Goal: Complete application form: Complete application form

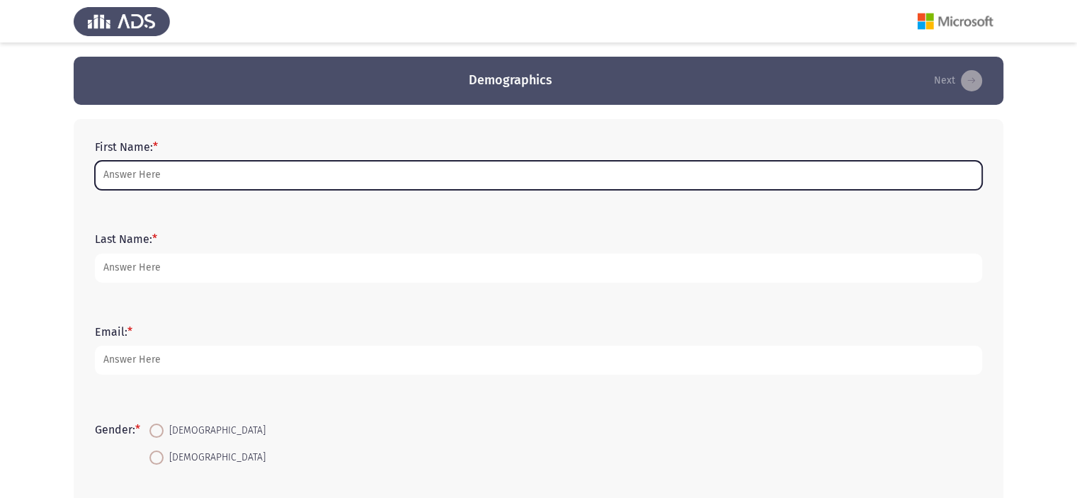
click at [105, 172] on input "First Name: *" at bounding box center [538, 175] width 887 height 29
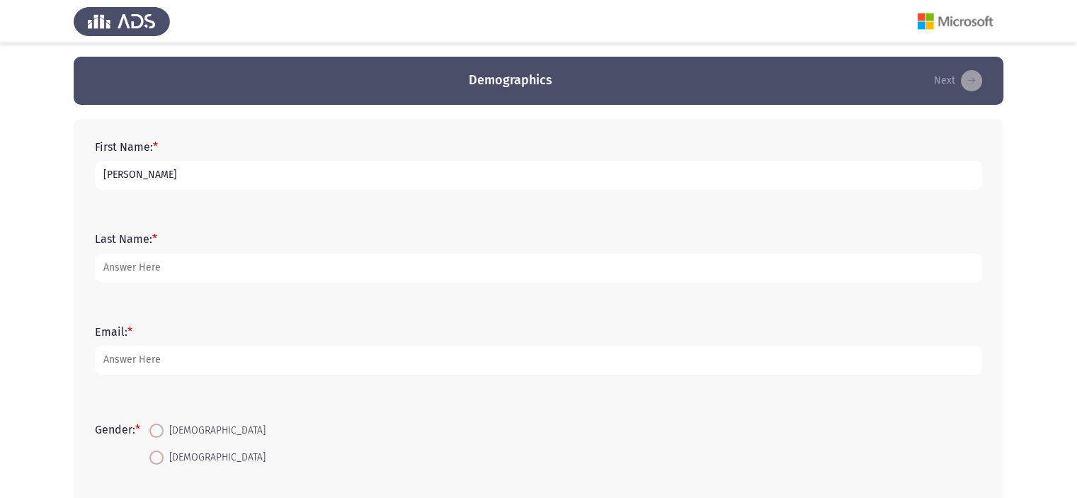
type input "[PERSON_NAME]"
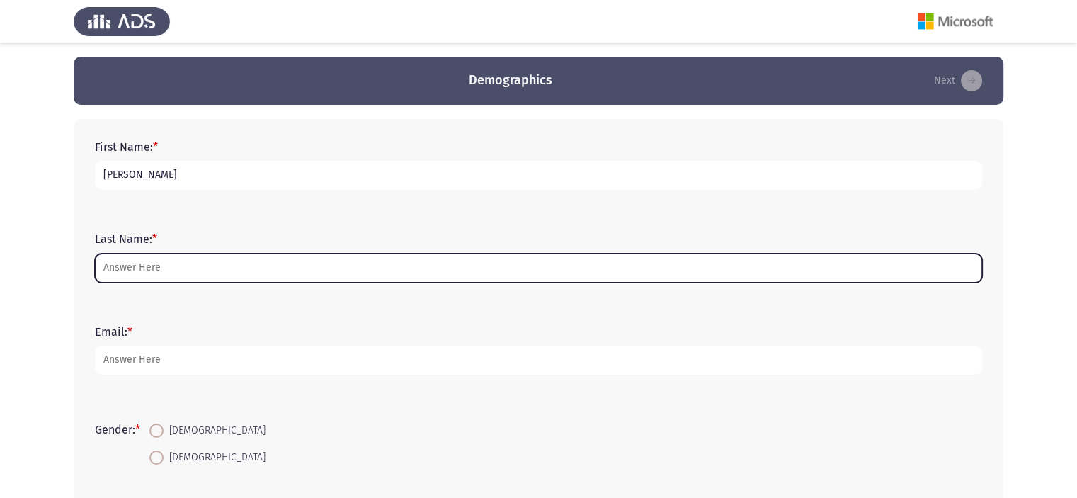
click at [143, 263] on input "Last Name: *" at bounding box center [538, 268] width 887 height 29
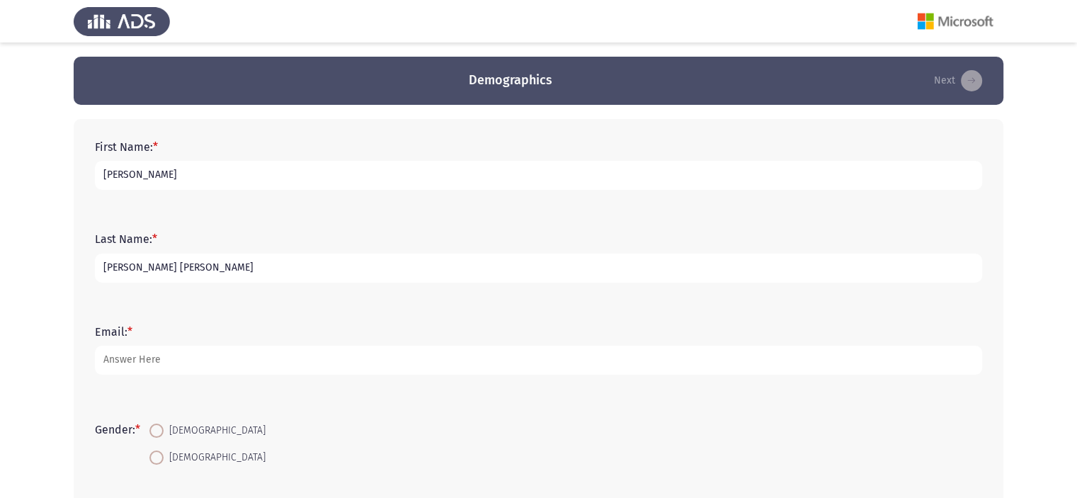
type input "[PERSON_NAME] [PERSON_NAME]"
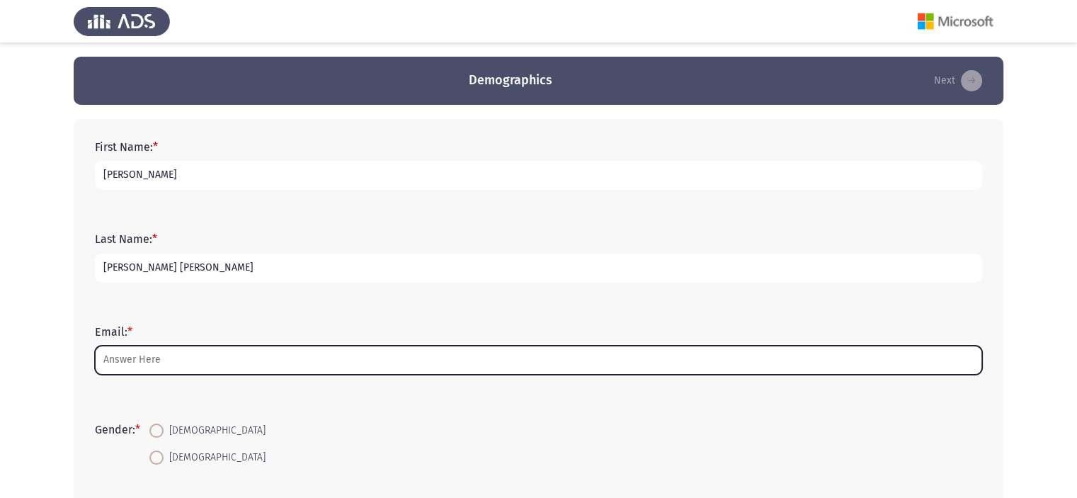
click at [178, 356] on input "Email: *" at bounding box center [538, 360] width 887 height 29
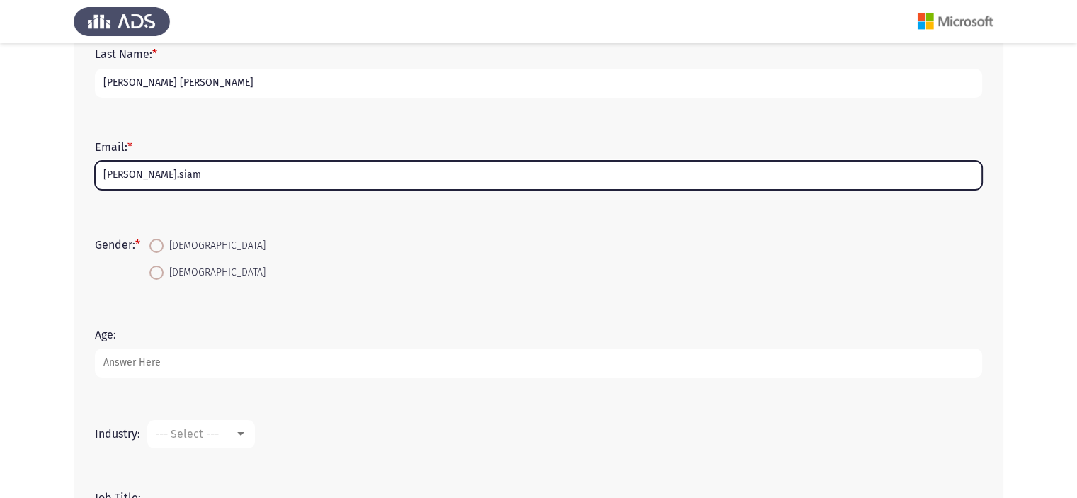
scroll to position [283, 0]
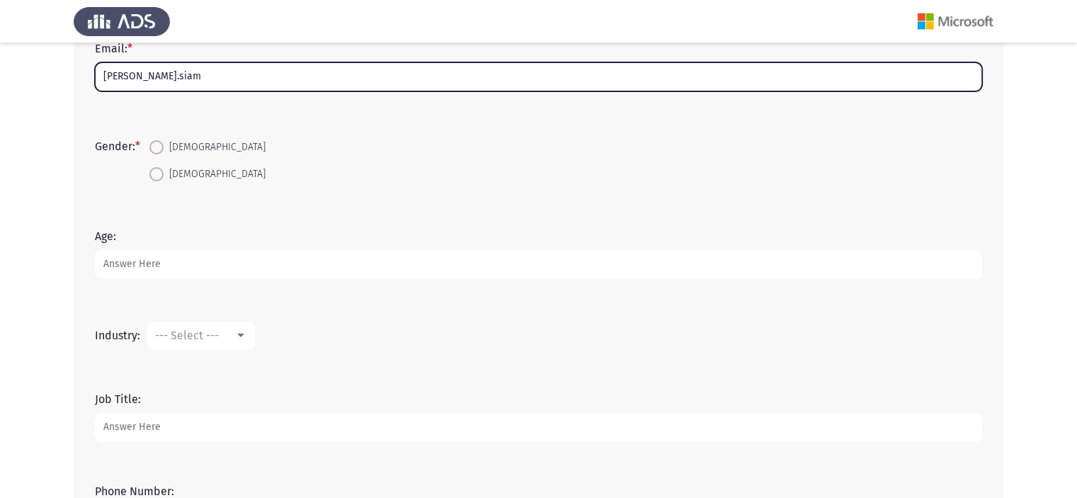
type input "[PERSON_NAME].siam"
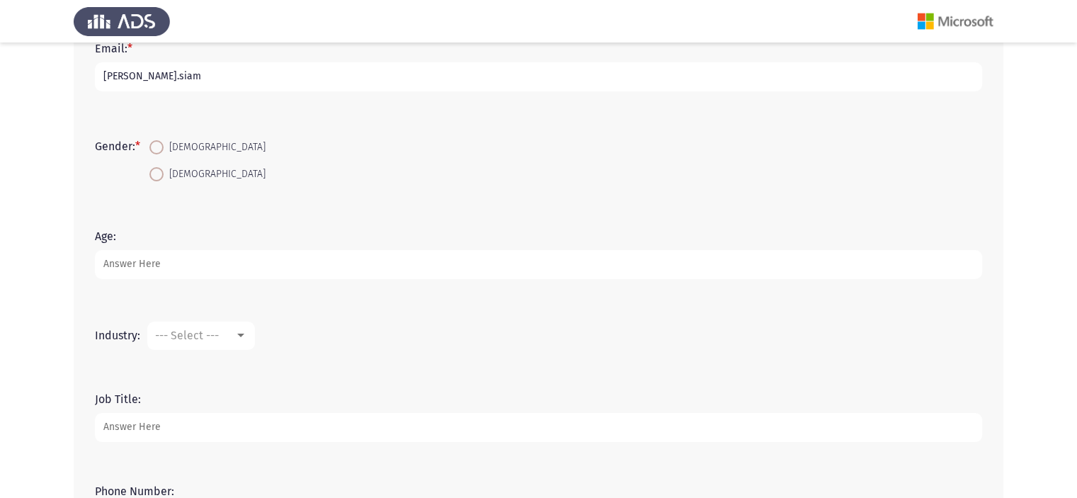
click at [178, 145] on span "[DEMOGRAPHIC_DATA]" at bounding box center [215, 147] width 102 height 17
click at [164, 145] on input "[DEMOGRAPHIC_DATA]" at bounding box center [156, 147] width 14 height 14
radio input "true"
click at [212, 260] on input "Age:" at bounding box center [538, 264] width 887 height 29
type input "27"
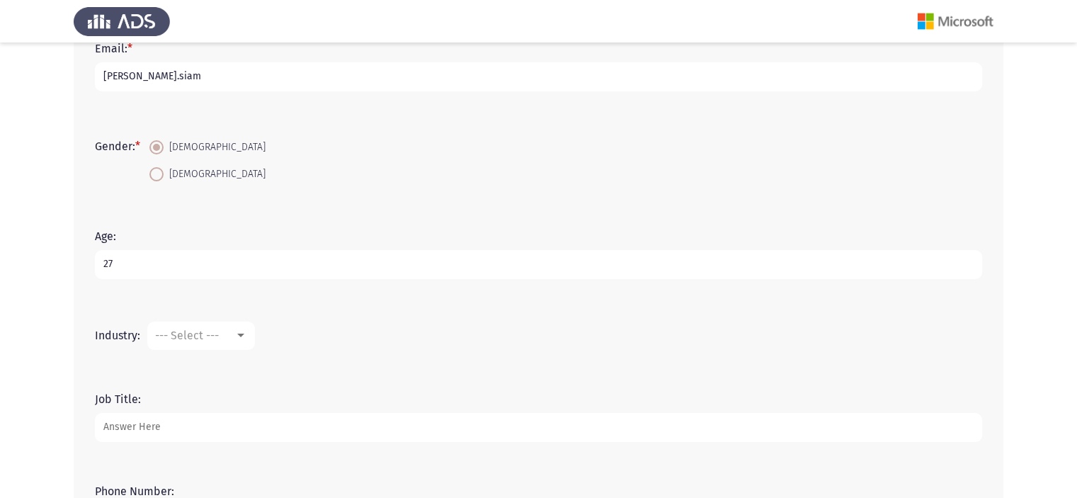
click at [198, 339] on span "--- Select ---" at bounding box center [187, 335] width 64 height 13
click at [207, 363] on div at bounding box center [538, 249] width 1077 height 498
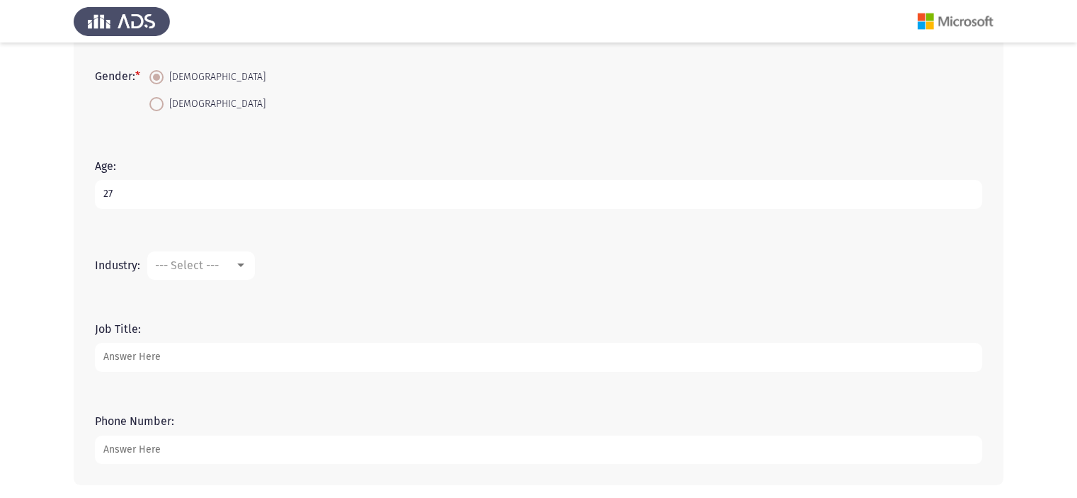
scroll to position [411, 0]
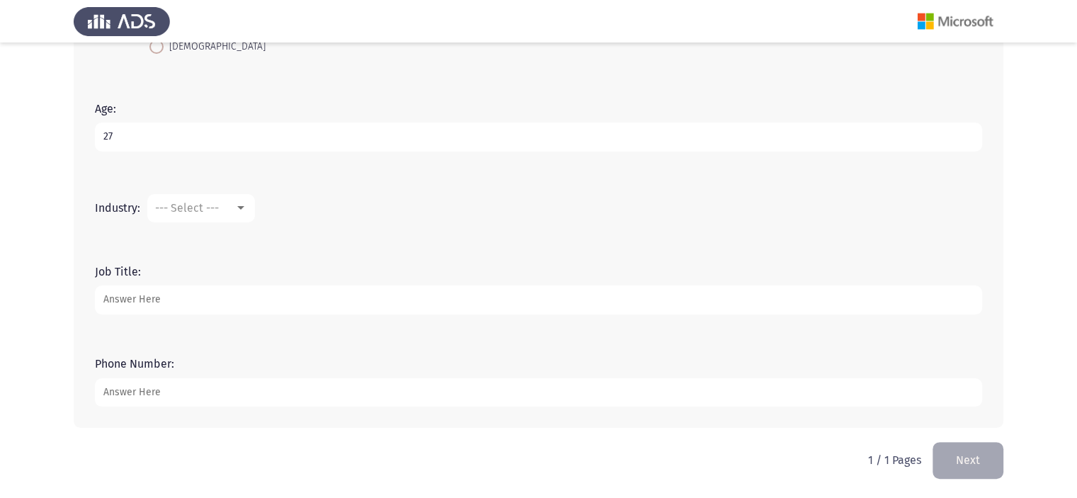
click at [177, 298] on input "Job Title:" at bounding box center [538, 299] width 887 height 29
type input "Project Adminstrator"
click at [135, 387] on input "Phone Number:" at bounding box center [538, 392] width 887 height 29
type input "01155179762"
click at [598, 391] on input "01155179762" at bounding box center [538, 392] width 887 height 29
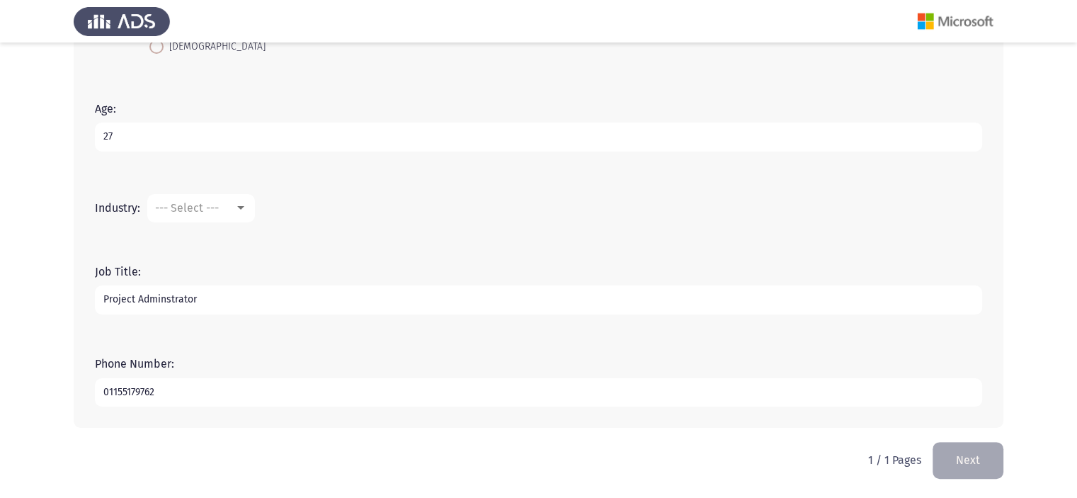
click at [234, 204] on div "--- Select ---" at bounding box center [194, 207] width 79 height 13
click at [232, 209] on span "Accounting" at bounding box center [245, 208] width 184 height 34
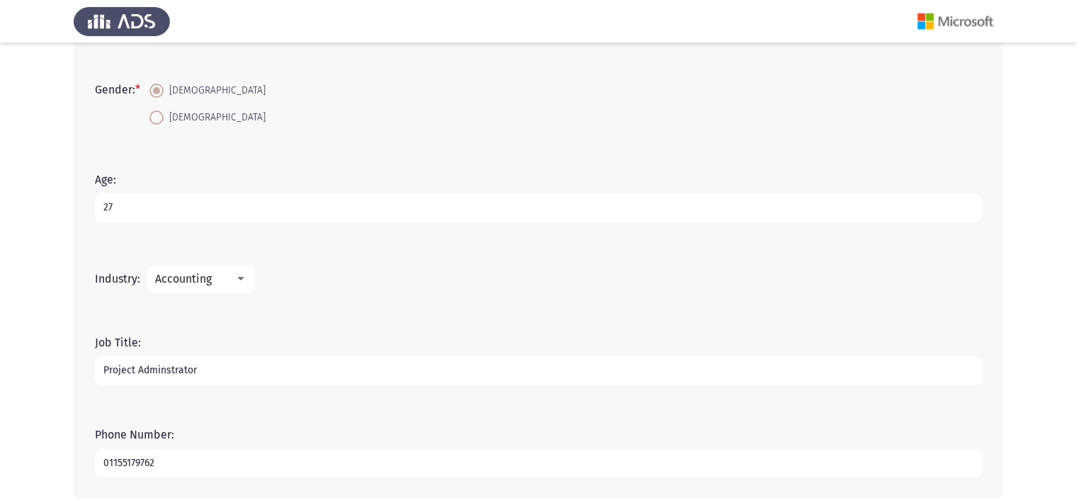
scroll to position [411, 0]
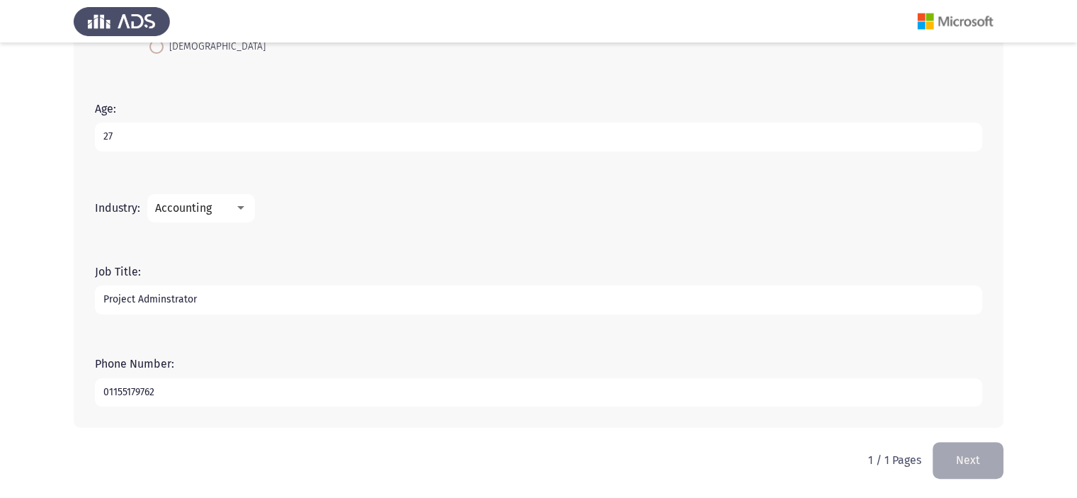
click at [262, 382] on input "01155179762" at bounding box center [538, 392] width 887 height 29
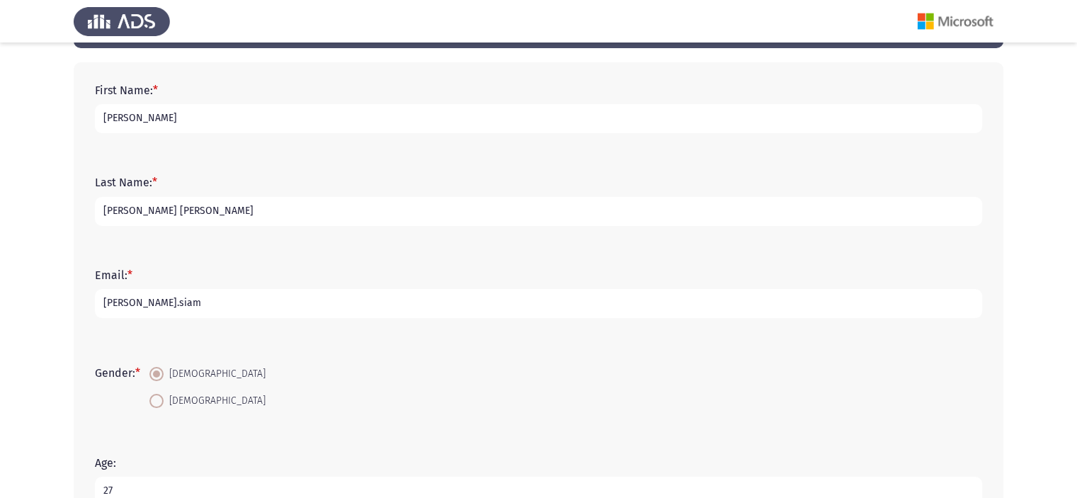
scroll to position [0, 0]
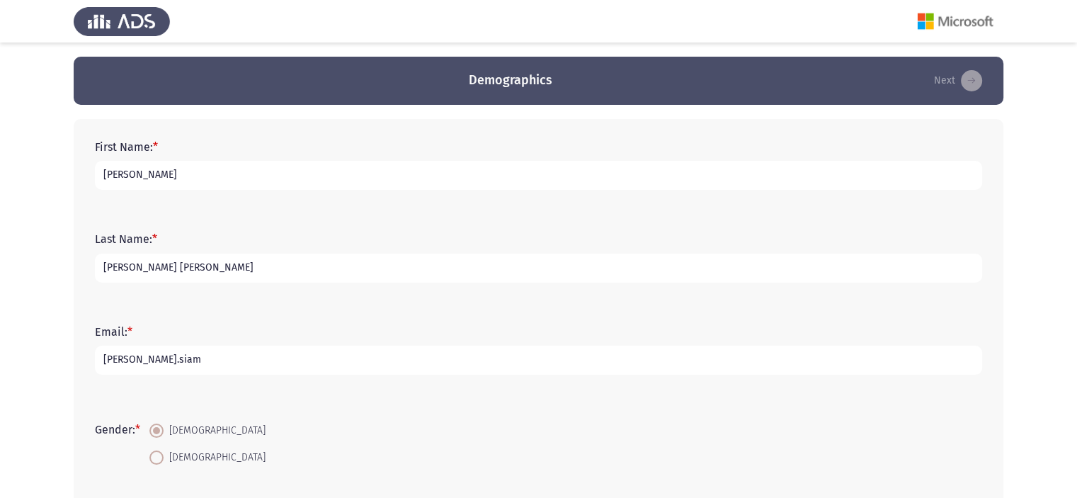
drag, startPoint x: 180, startPoint y: 168, endPoint x: 0, endPoint y: 186, distance: 180.8
click at [0, 186] on app-assessment-container "Demographics Next First Name: * [PERSON_NAME] Last Name: * [PERSON_NAME] [PERSO…" at bounding box center [538, 455] width 1077 height 796
type input "[PERSON_NAME]"
drag, startPoint x: 235, startPoint y: 271, endPoint x: 0, endPoint y: 266, distance: 235.2
click at [0, 266] on app-assessment-container "Demographics Next First Name: * [PERSON_NAME] Last Name: * [PERSON_NAME] [PERSO…" at bounding box center [538, 455] width 1077 height 796
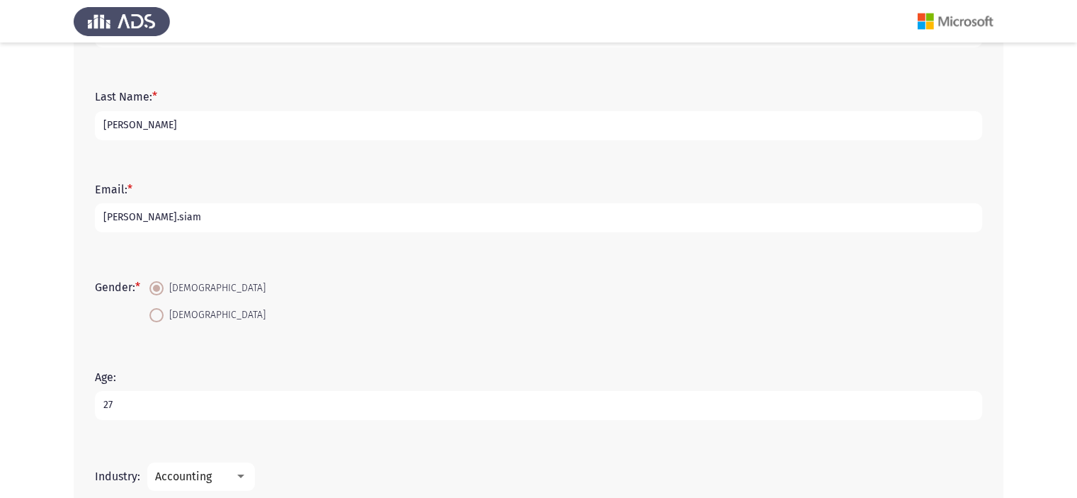
scroll to position [411, 0]
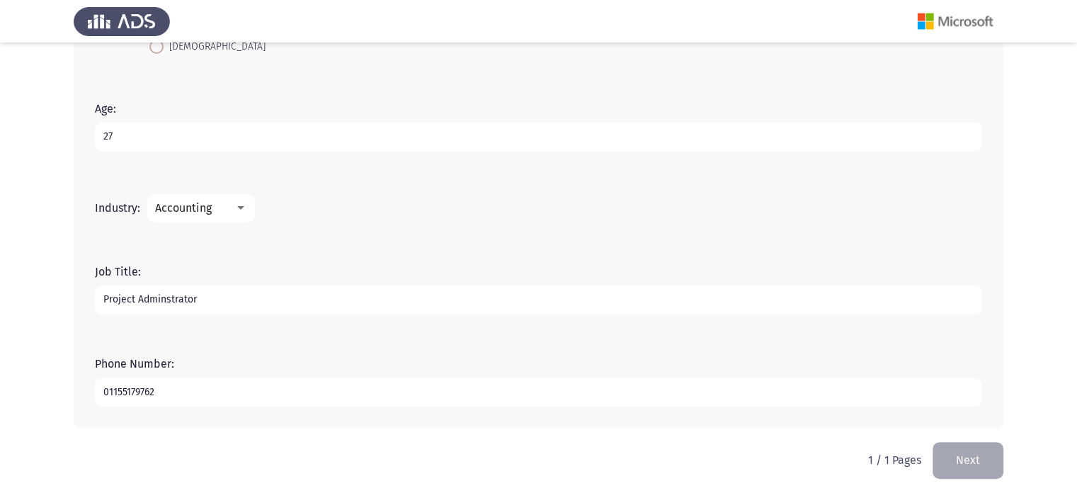
type input "[PERSON_NAME]"
click at [433, 404] on input "01155179762" at bounding box center [538, 392] width 887 height 29
click at [972, 460] on button "Next" at bounding box center [968, 460] width 71 height 36
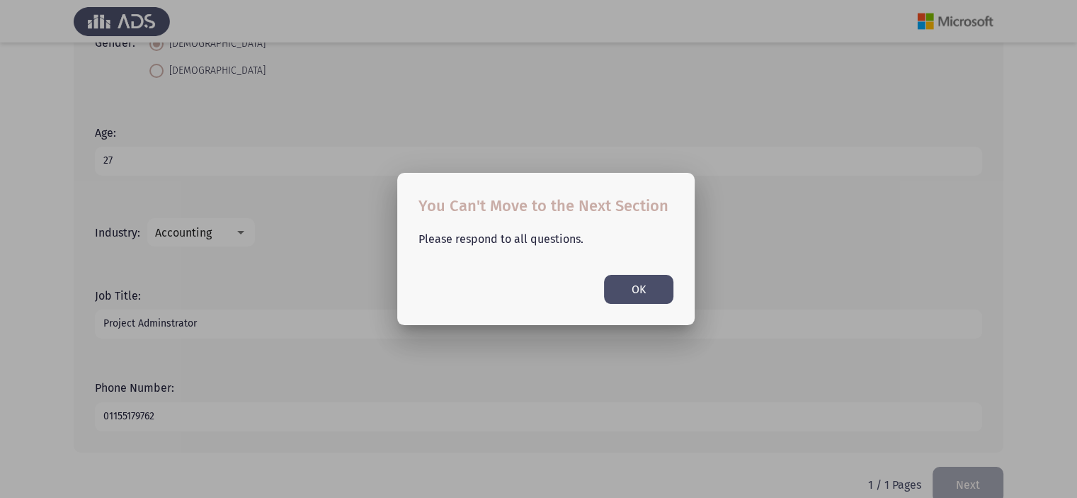
click at [653, 285] on button "OK" at bounding box center [638, 289] width 69 height 29
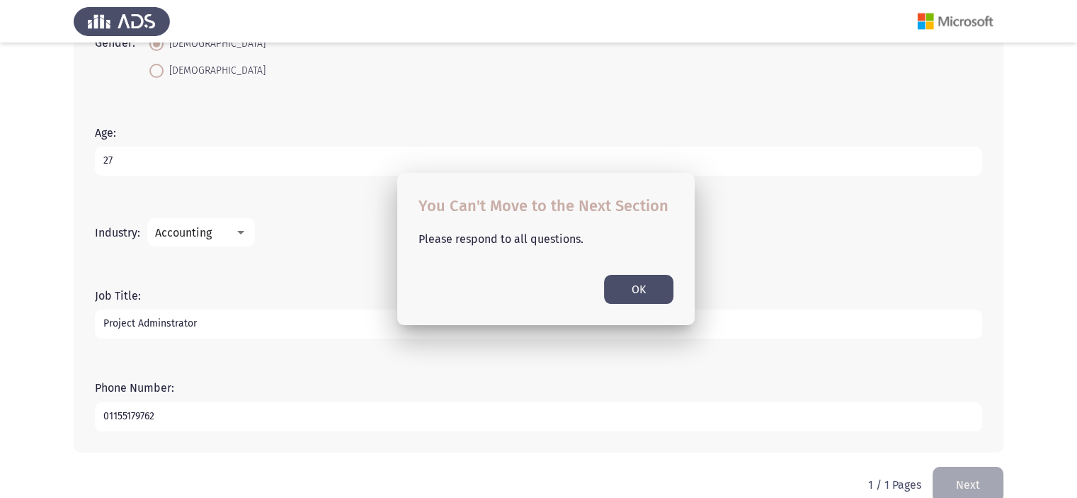
scroll to position [416, 0]
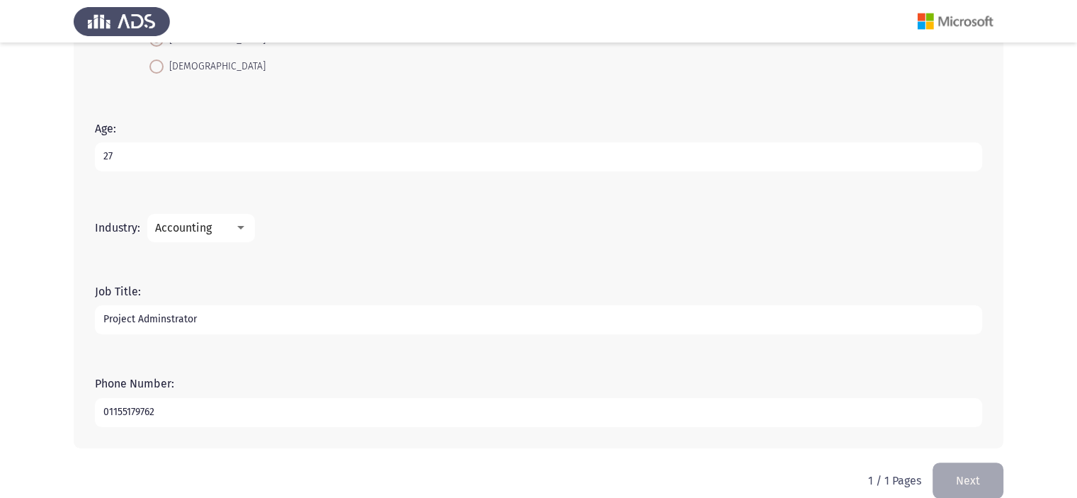
drag, startPoint x: 99, startPoint y: 227, endPoint x: 119, endPoint y: 231, distance: 20.1
click at [119, 231] on label "Industry:" at bounding box center [117, 227] width 45 height 13
click at [244, 222] on div at bounding box center [240, 227] width 13 height 11
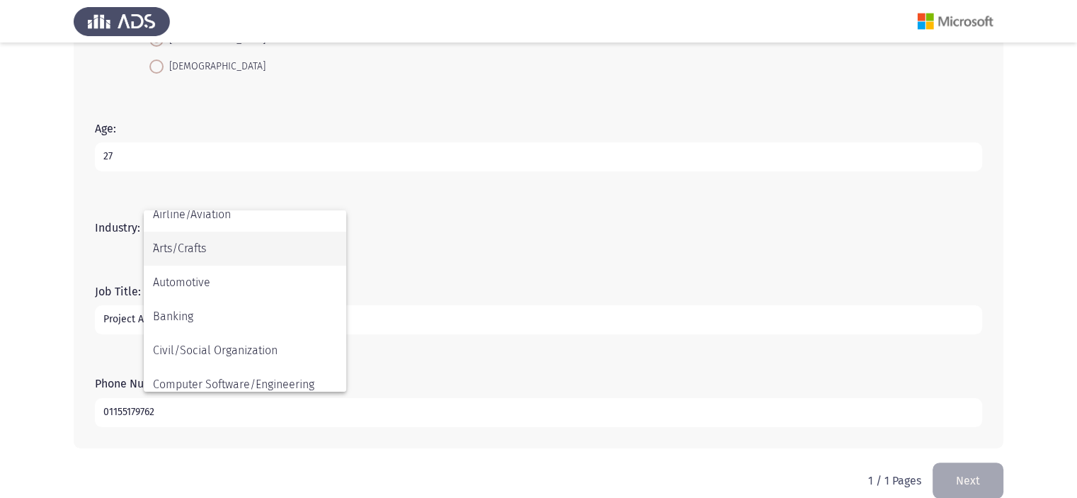
scroll to position [71, 0]
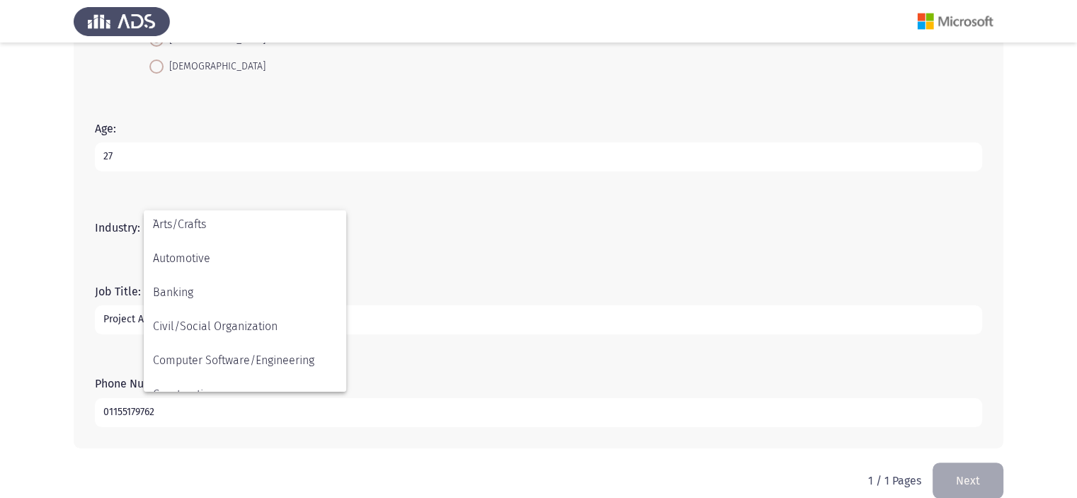
click at [464, 250] on div at bounding box center [538, 249] width 1077 height 498
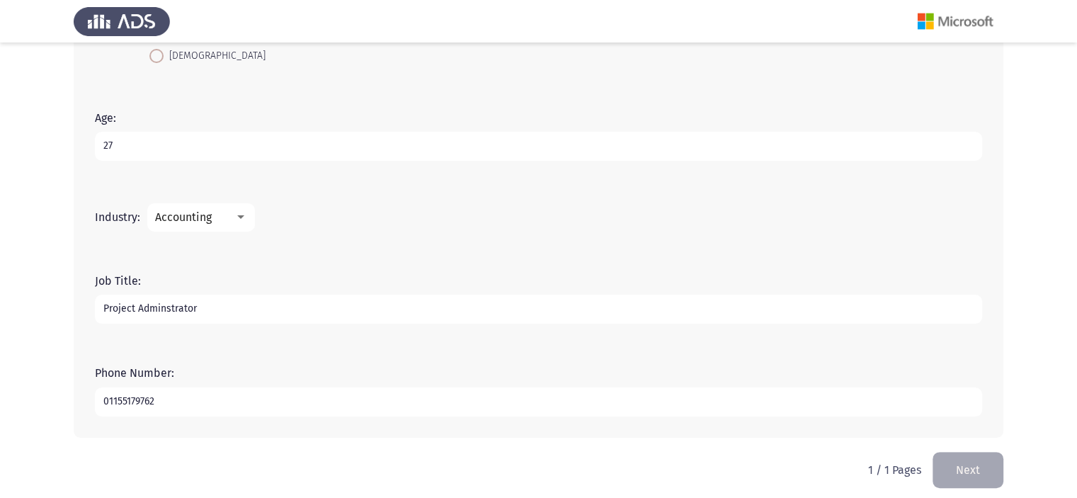
scroll to position [436, 0]
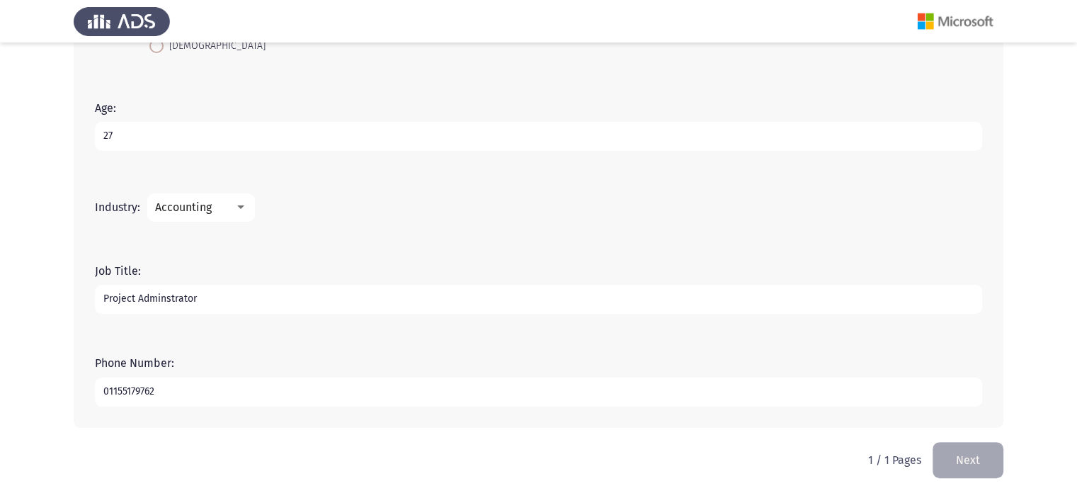
click at [213, 205] on div "Accounting" at bounding box center [194, 206] width 79 height 13
click at [188, 330] on span "Education" at bounding box center [245, 320] width 184 height 34
